Goal: Information Seeking & Learning: Learn about a topic

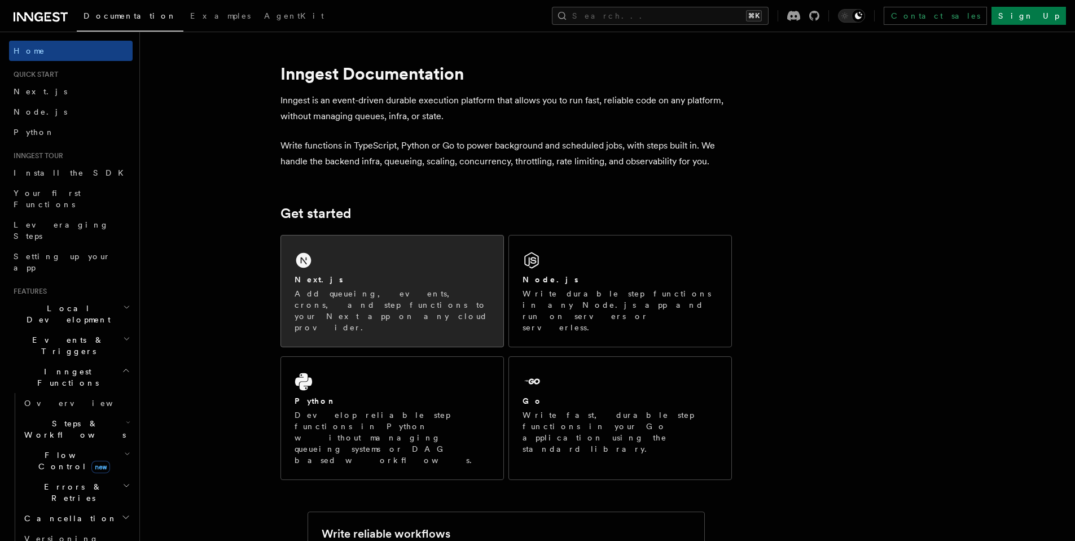
click at [354, 288] on p "Add queueing, events, crons, and step functions to your Next app on any cloud p…" at bounding box center [392, 310] width 195 height 45
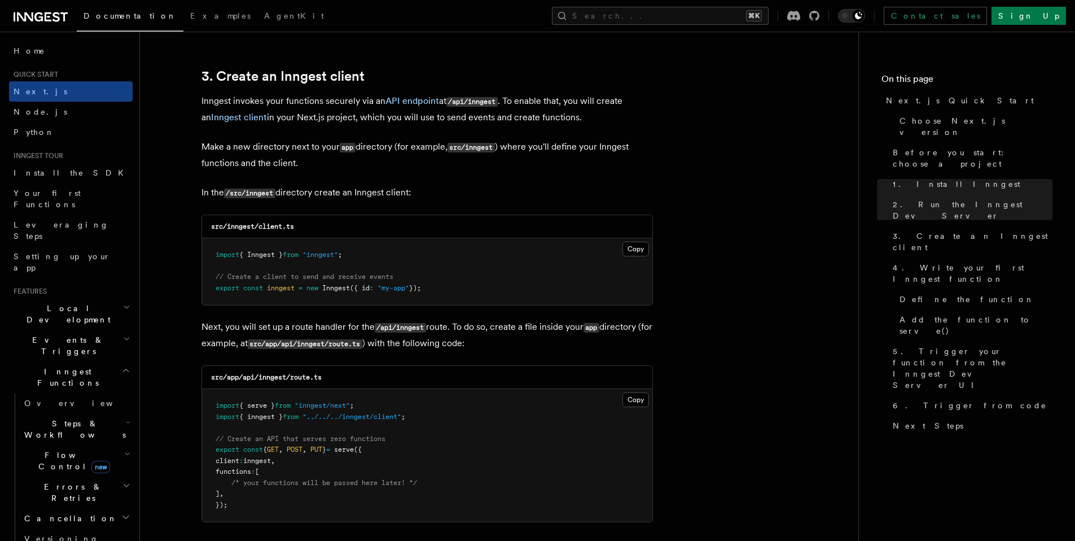
scroll to position [1310, 0]
click at [644, 84] on h2 "3. Create an Inngest client" at bounding box center [428, 77] width 452 height 16
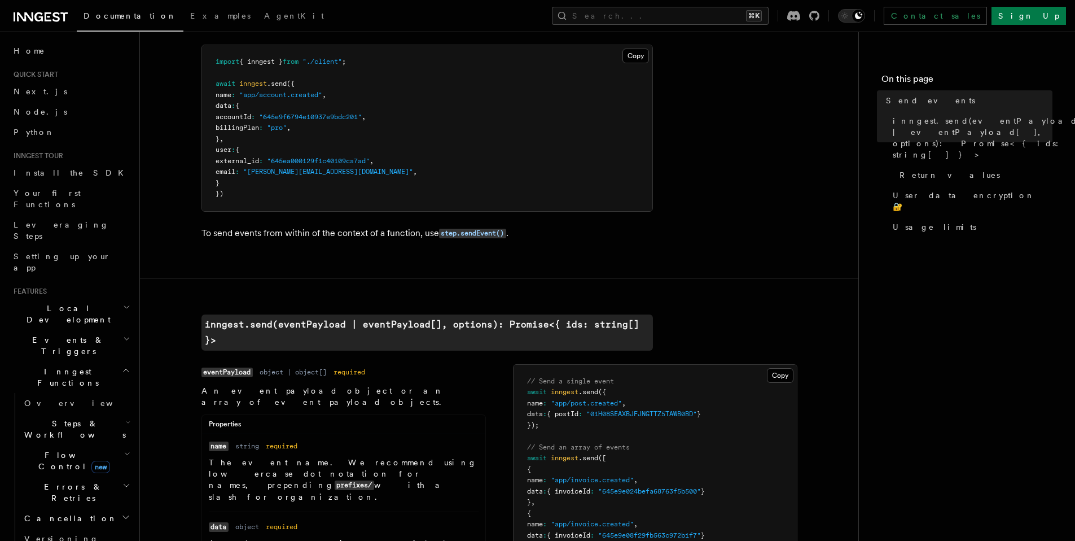
scroll to position [130, 0]
